Goal: Information Seeking & Learning: Learn about a topic

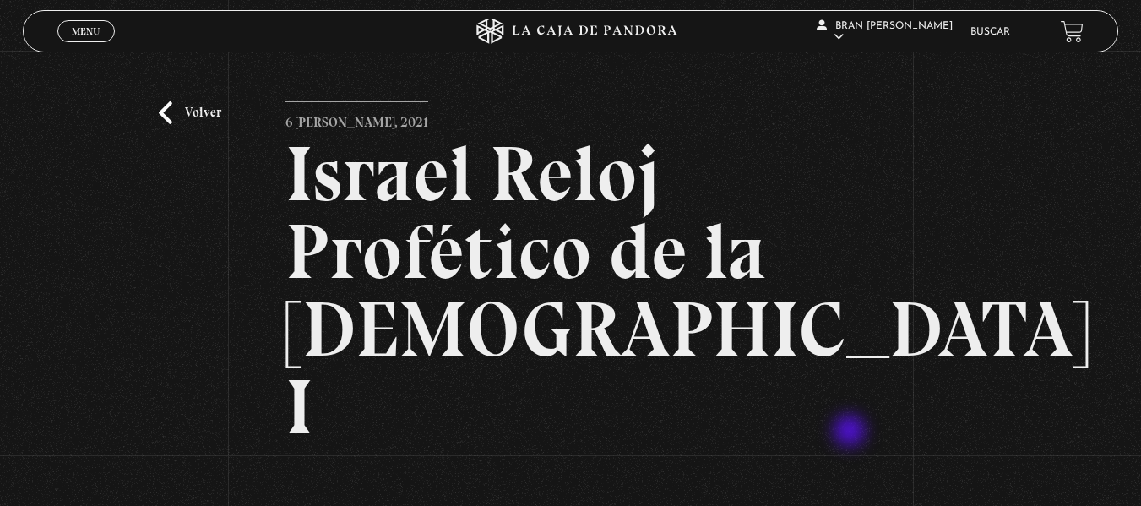
scroll to position [271, 0]
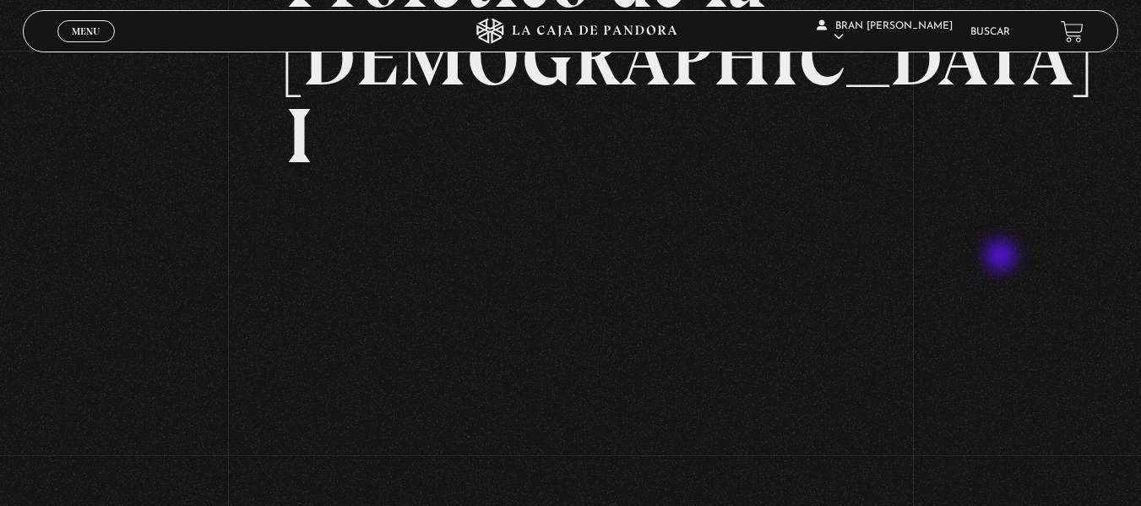
click at [1003, 258] on div "Volver 6 julio, 2021 Israel Reloj Profético de la Biblia I WhatsApp Twitter Mes…" at bounding box center [570, 189] width 1141 height 818
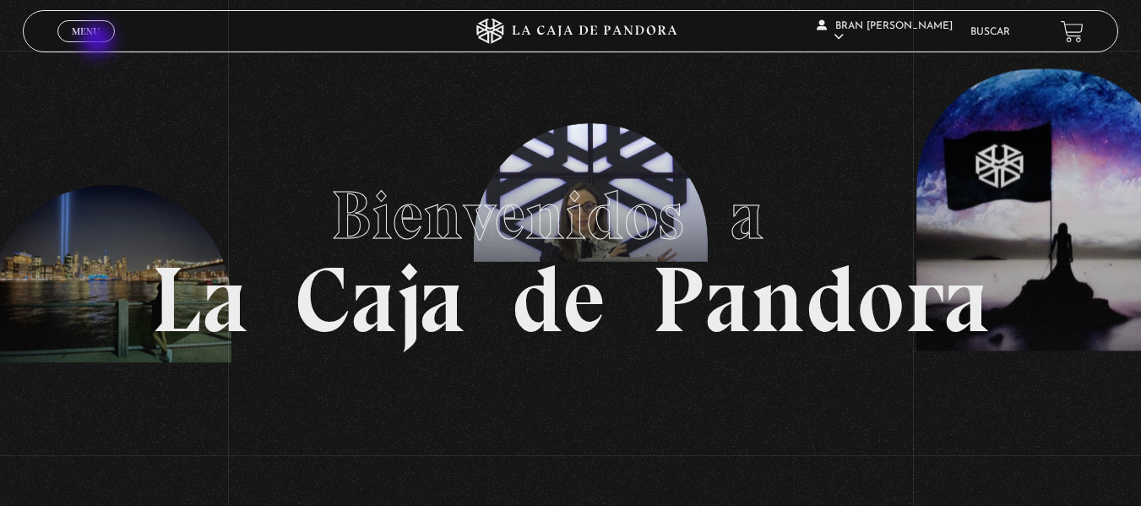
click at [99, 41] on link "Menu Cerrar" at bounding box center [85, 31] width 57 height 22
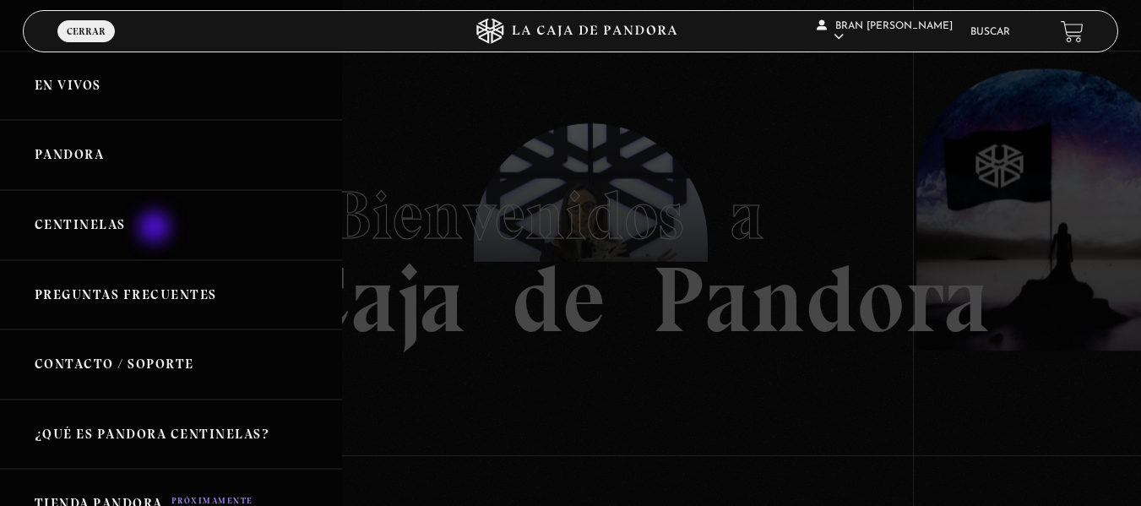
click at [156, 229] on link "Centinelas" at bounding box center [171, 225] width 342 height 70
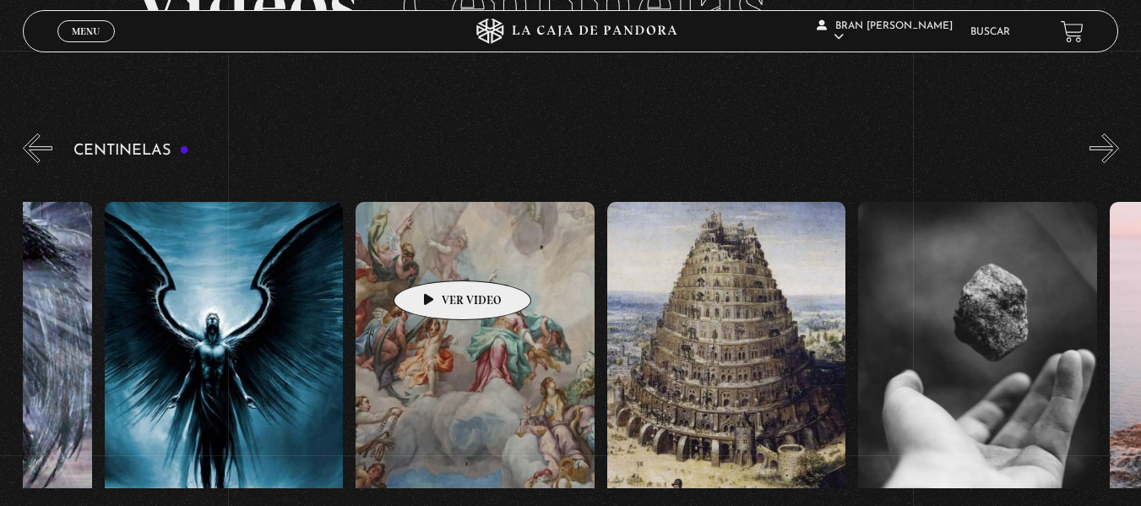
scroll to position [0, 27770]
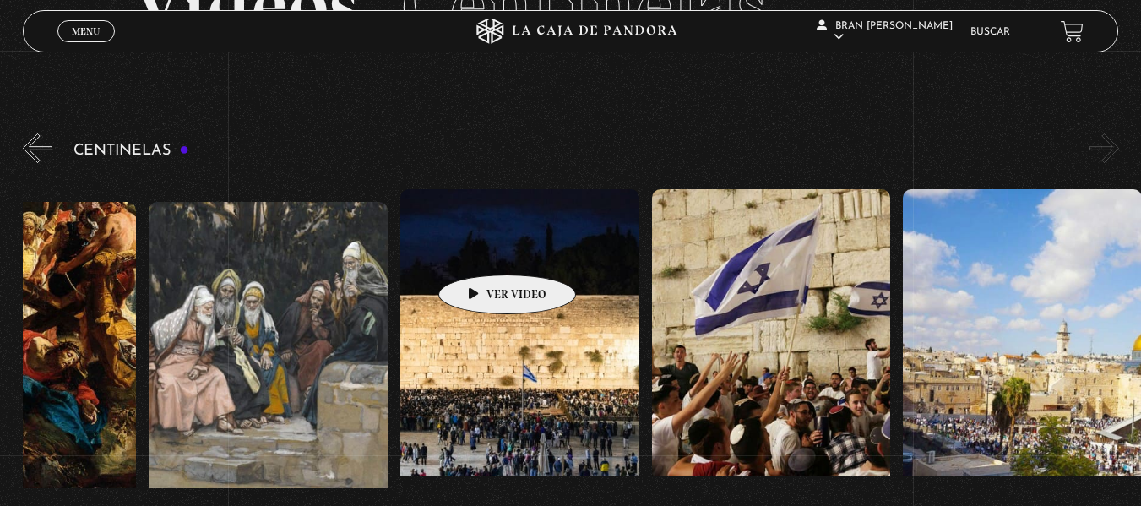
click at [481, 249] on figure at bounding box center [519, 341] width 239 height 304
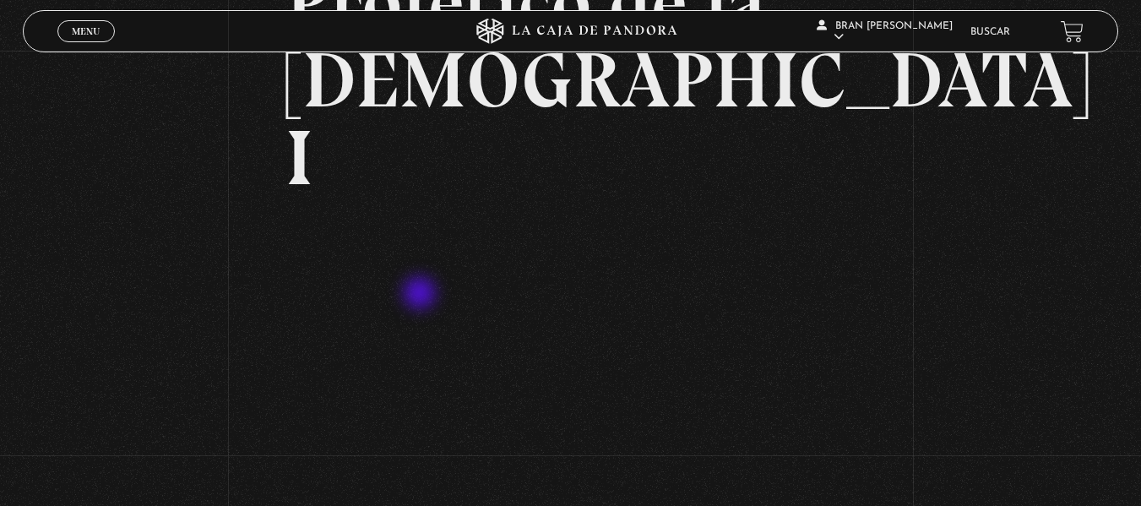
scroll to position [262, 0]
